Goal: Information Seeking & Learning: Learn about a topic

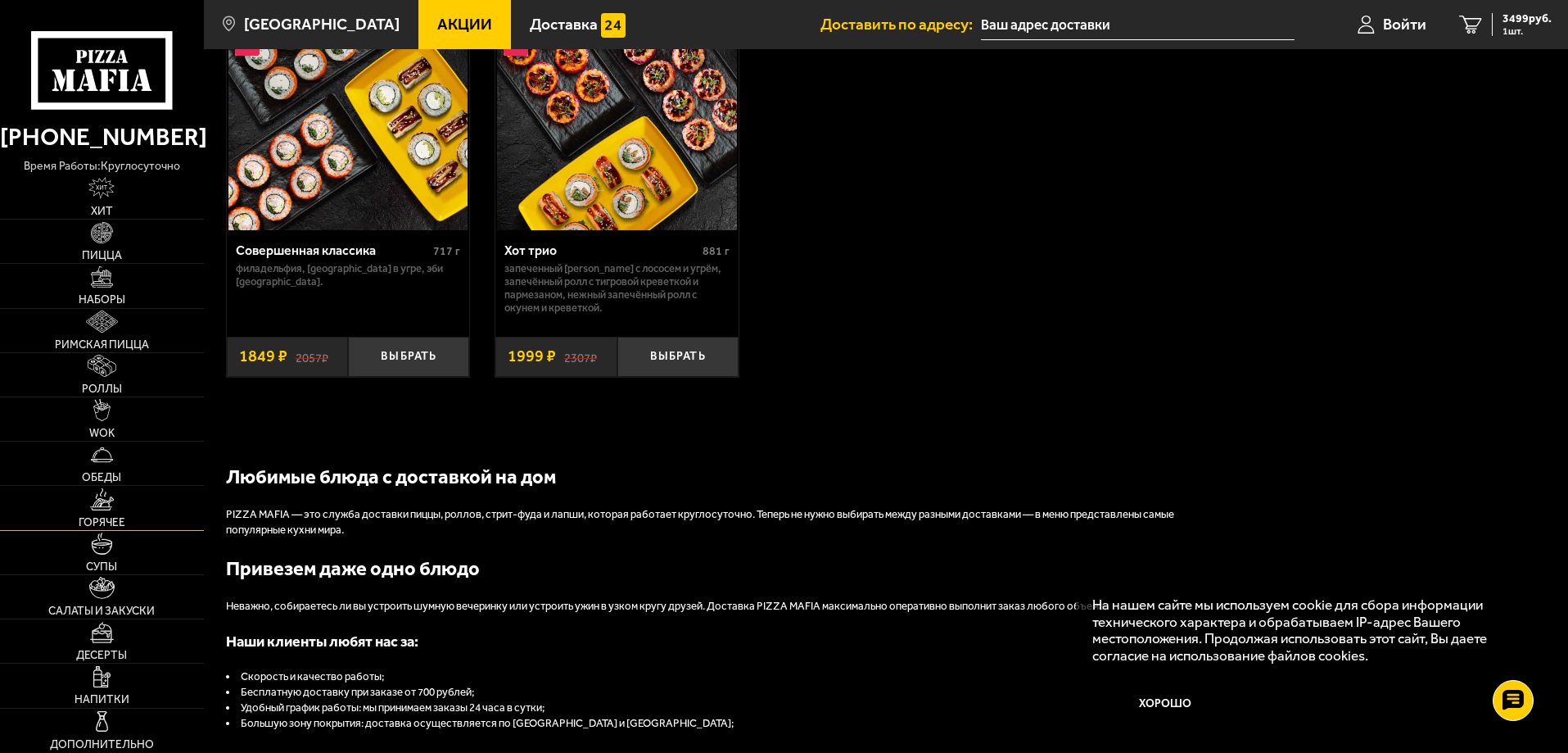
scroll to position [1393, 0]
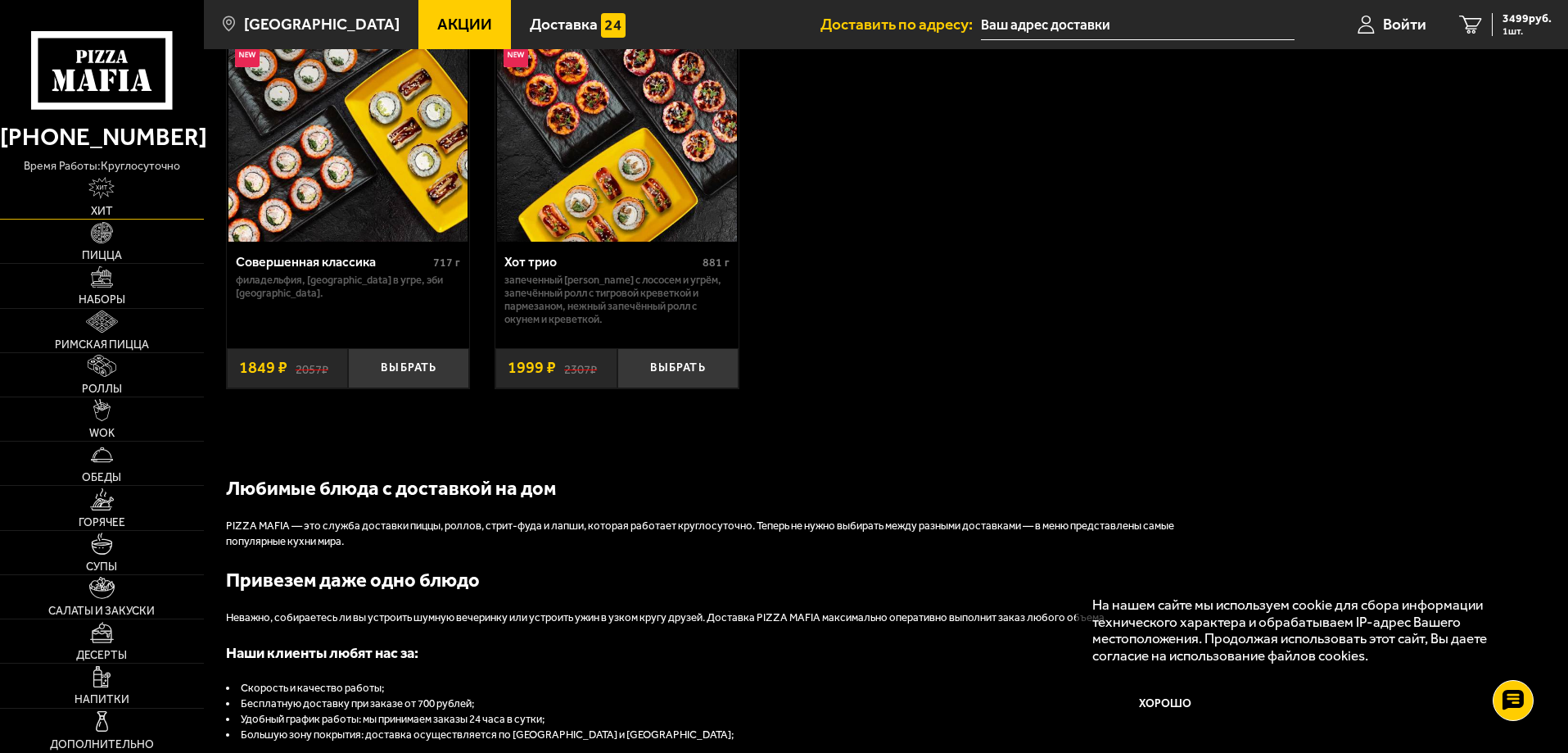
click at [92, 192] on img at bounding box center [102, 187] width 26 height 22
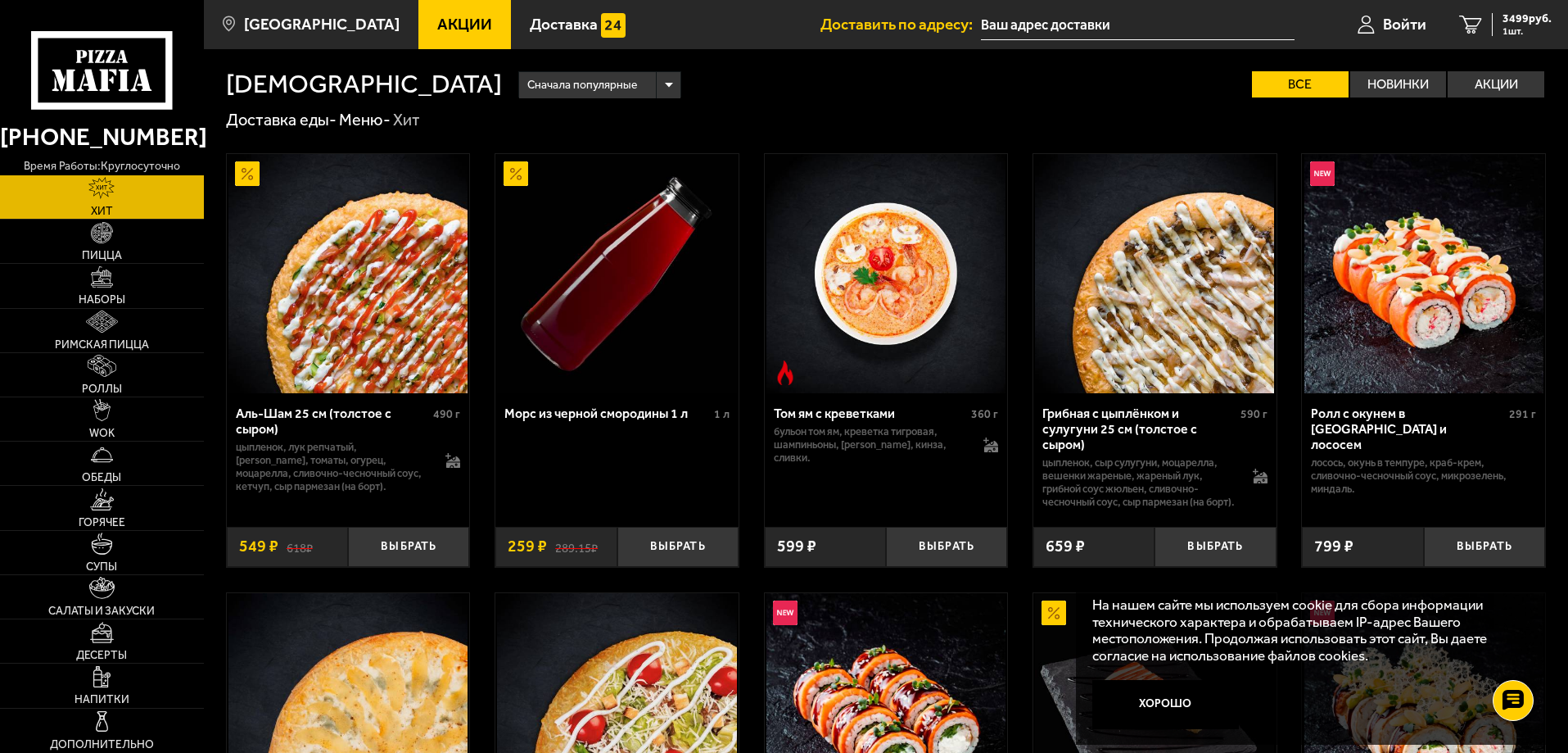
click at [443, 42] on link "Акции" at bounding box center [465, 25] width 92 height 49
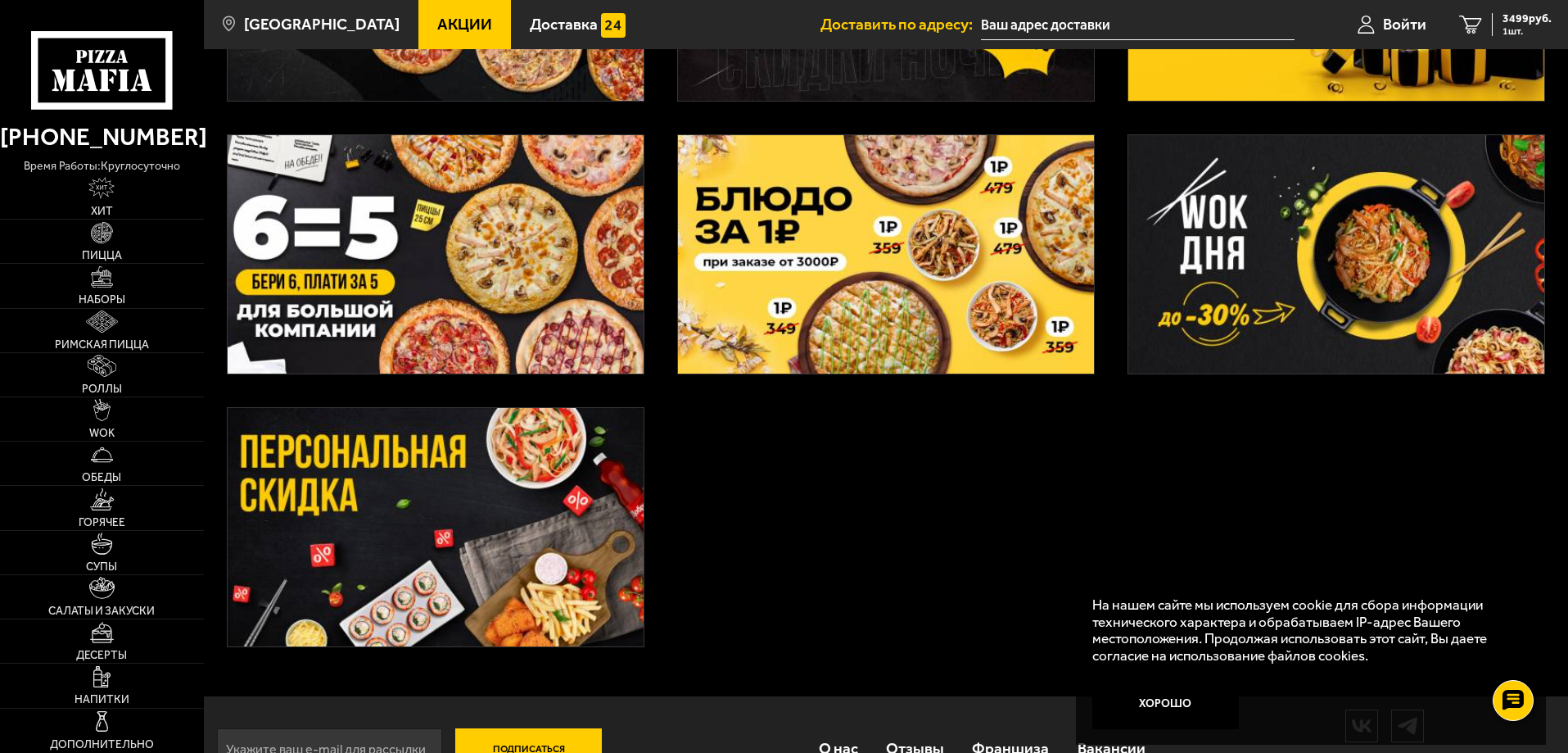
scroll to position [574, 0]
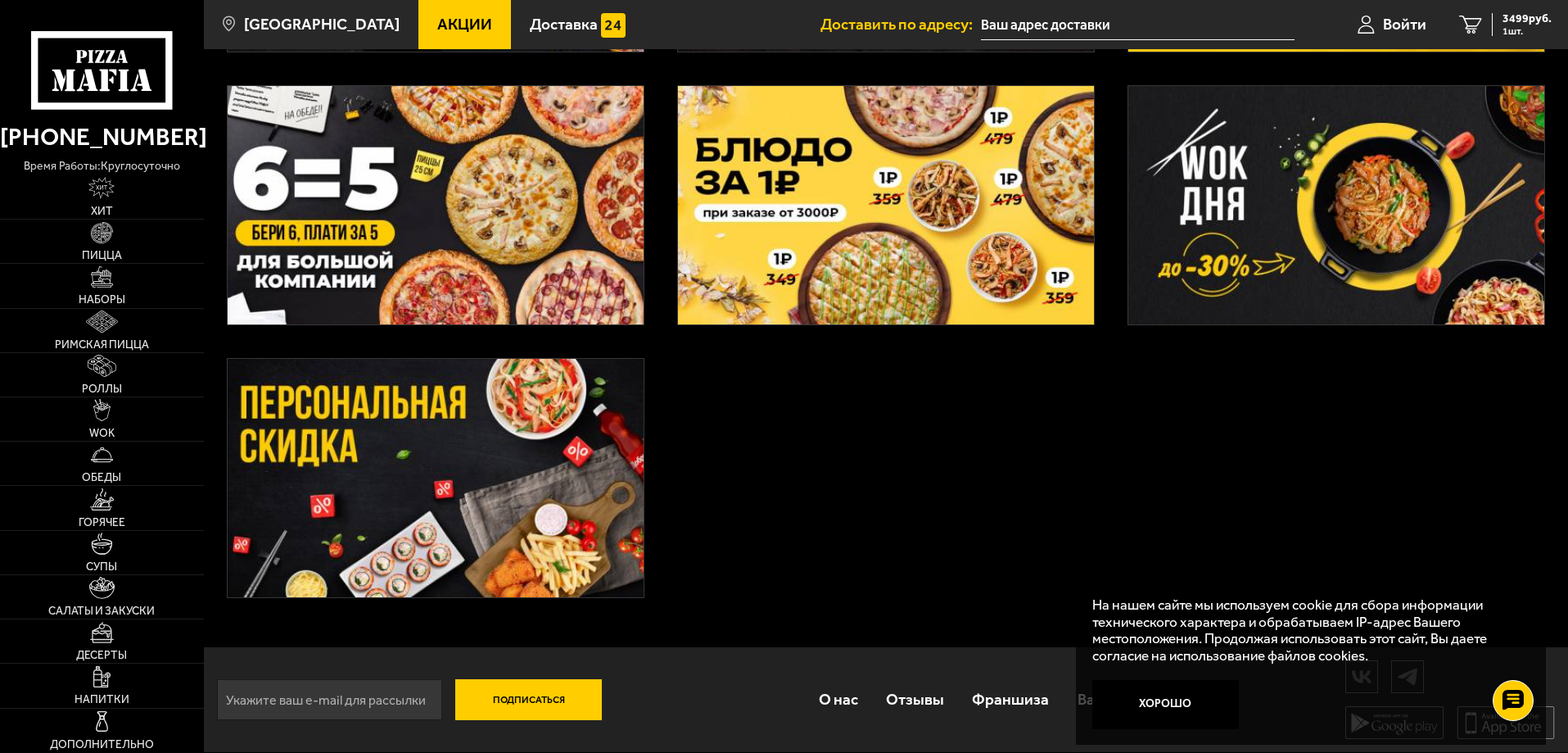
click at [436, 469] on img at bounding box center [435, 477] width 416 height 239
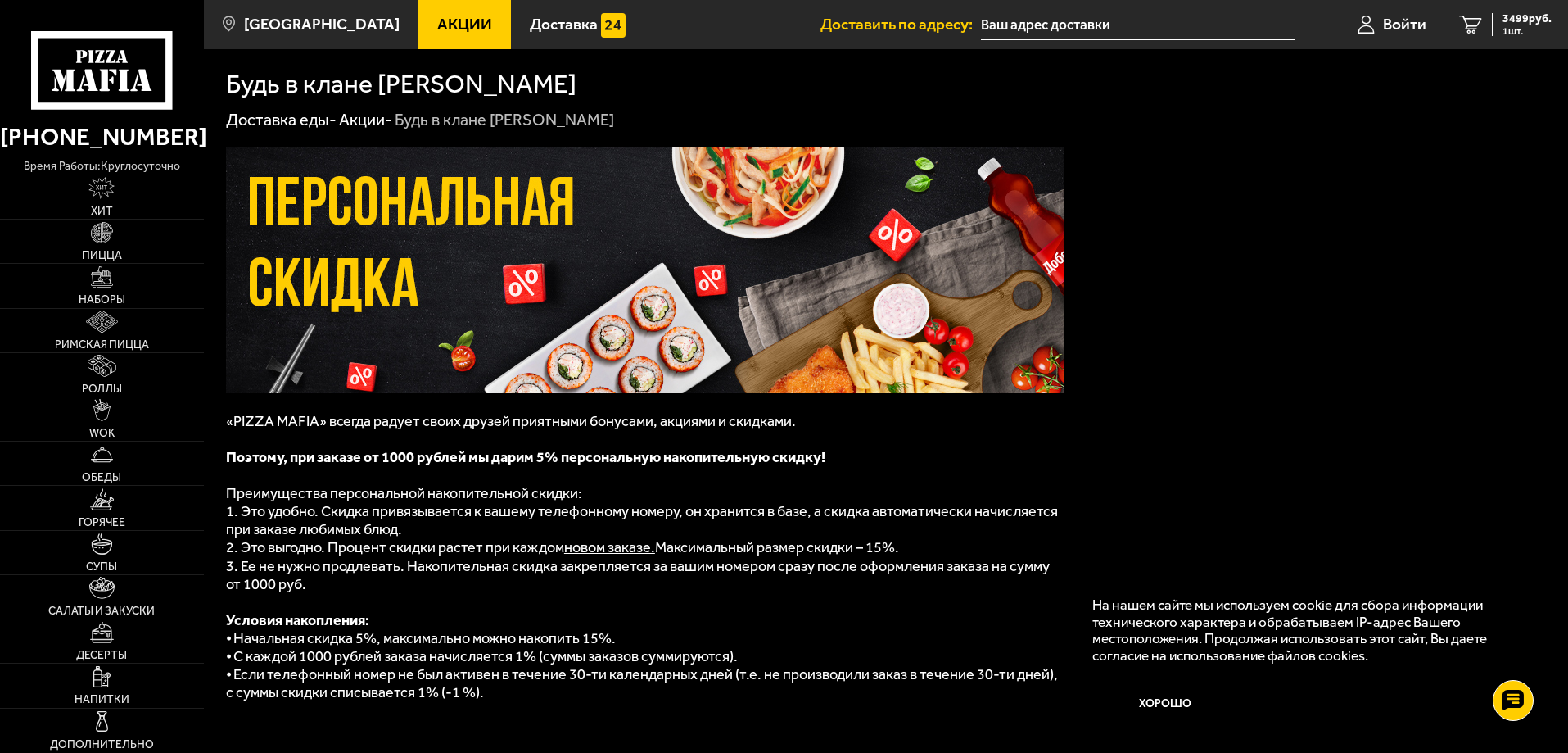
scroll to position [128, 0]
